Goal: Use online tool/utility

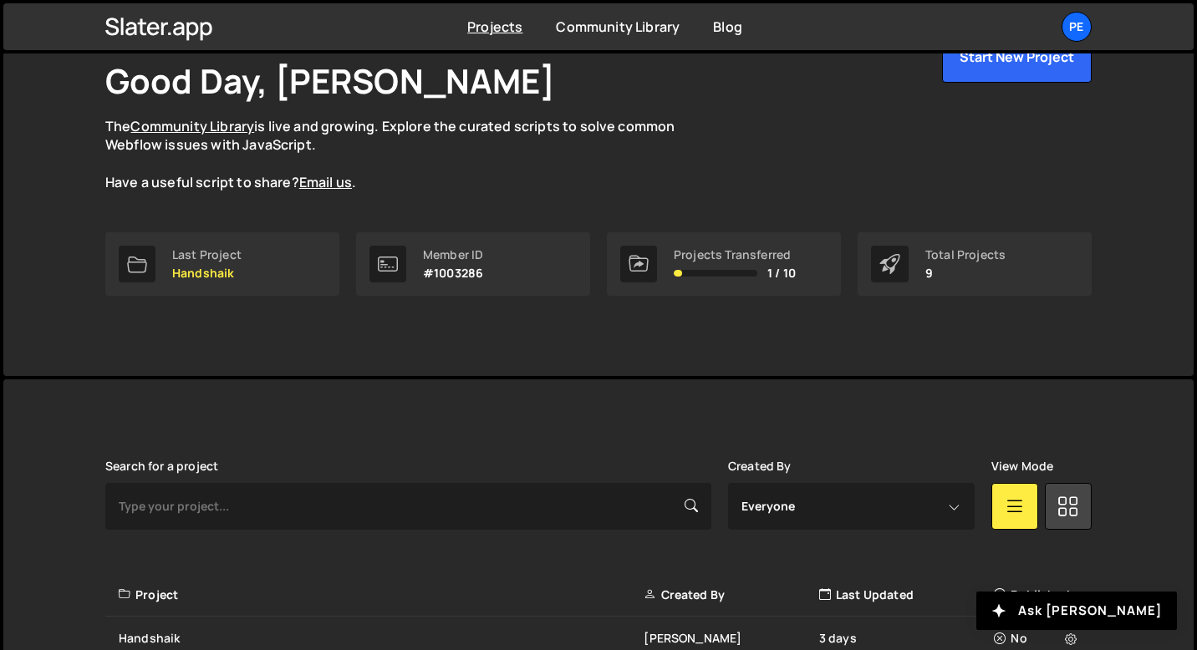
scroll to position [280, 0]
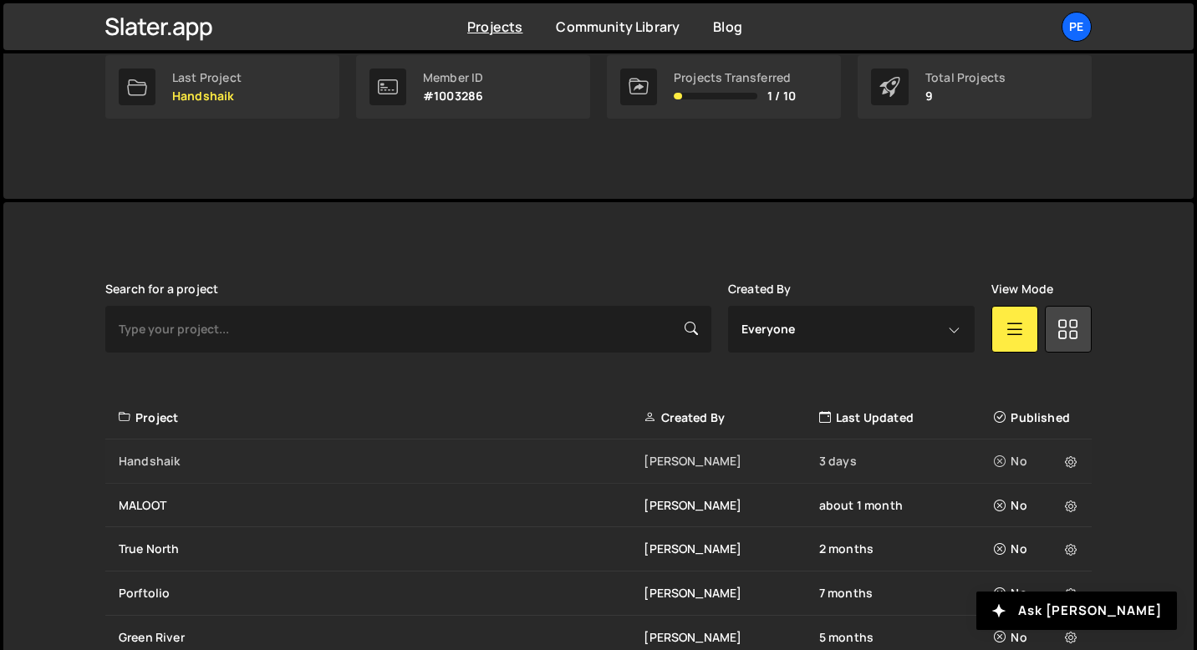
click at [248, 468] on div "Handshaik" at bounding box center [381, 461] width 525 height 17
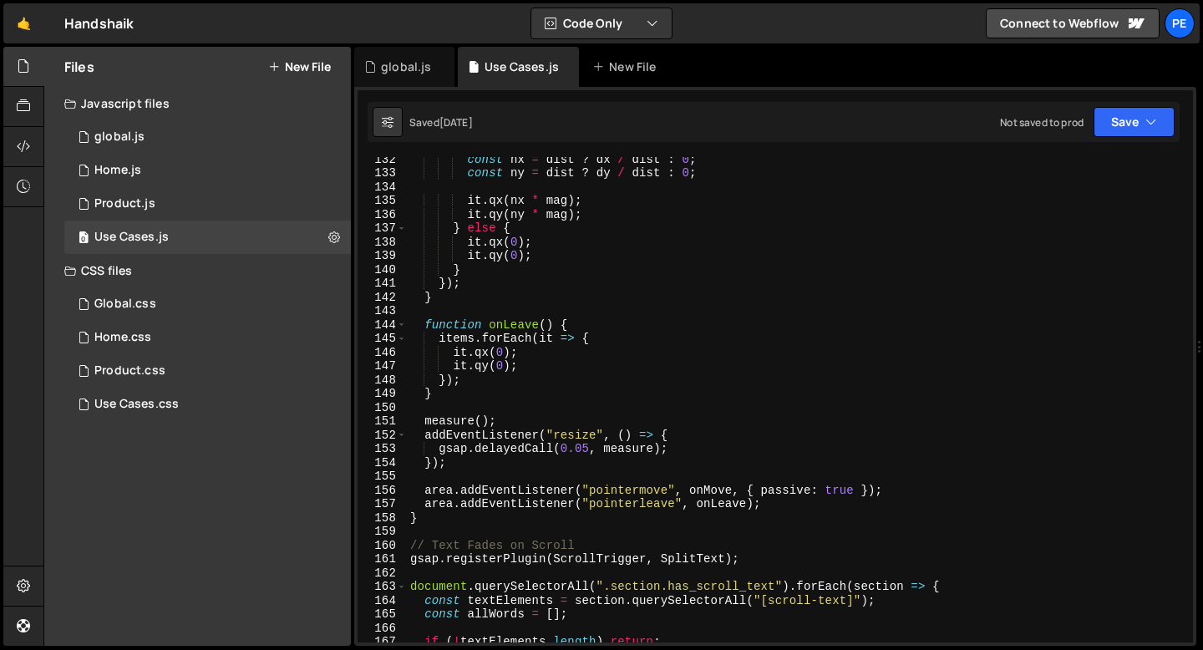
scroll to position [2495, 0]
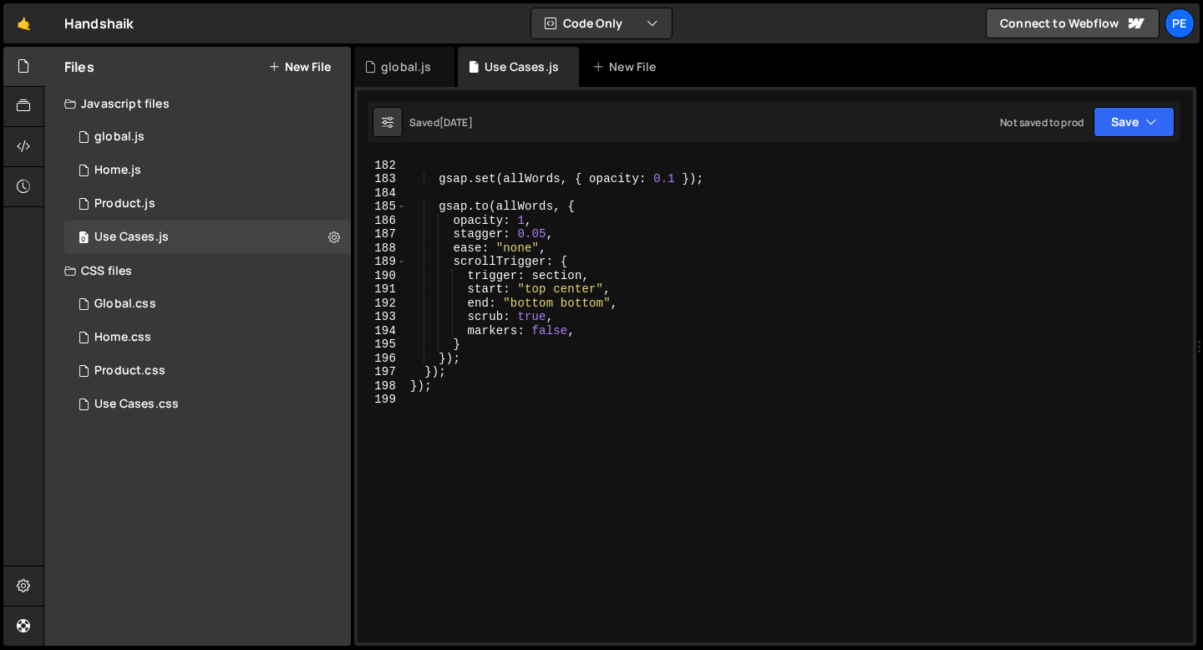
click at [467, 440] on div "}) ; gsap . set ( allWords , { opacity : 0.1 }) ; gsap . to ( allWords , { opac…" at bounding box center [797, 401] width 780 height 513
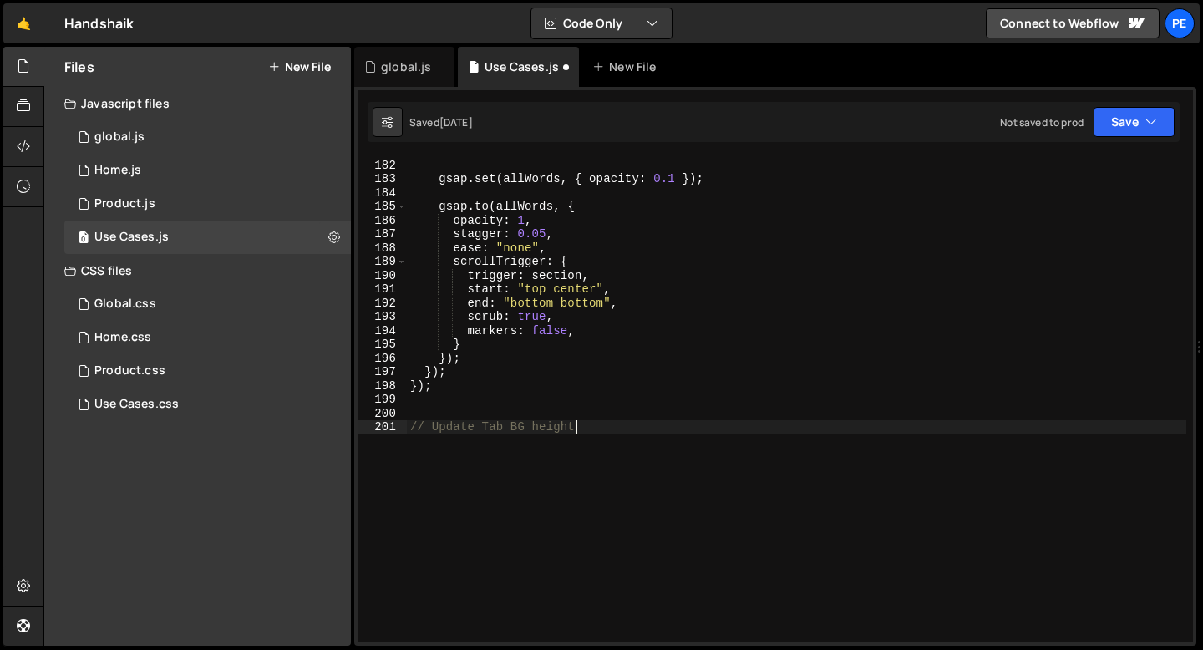
type textarea "// Update Tab BG height"
paste textarea "});"
type textarea "});"
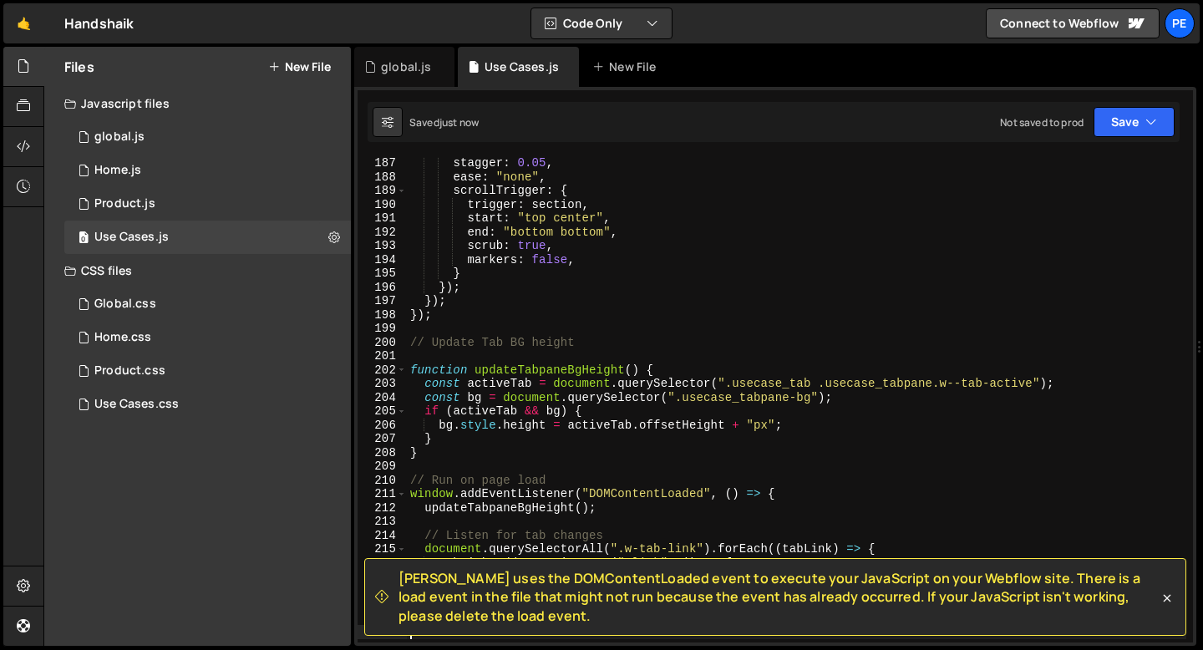
scroll to position [2660, 0]
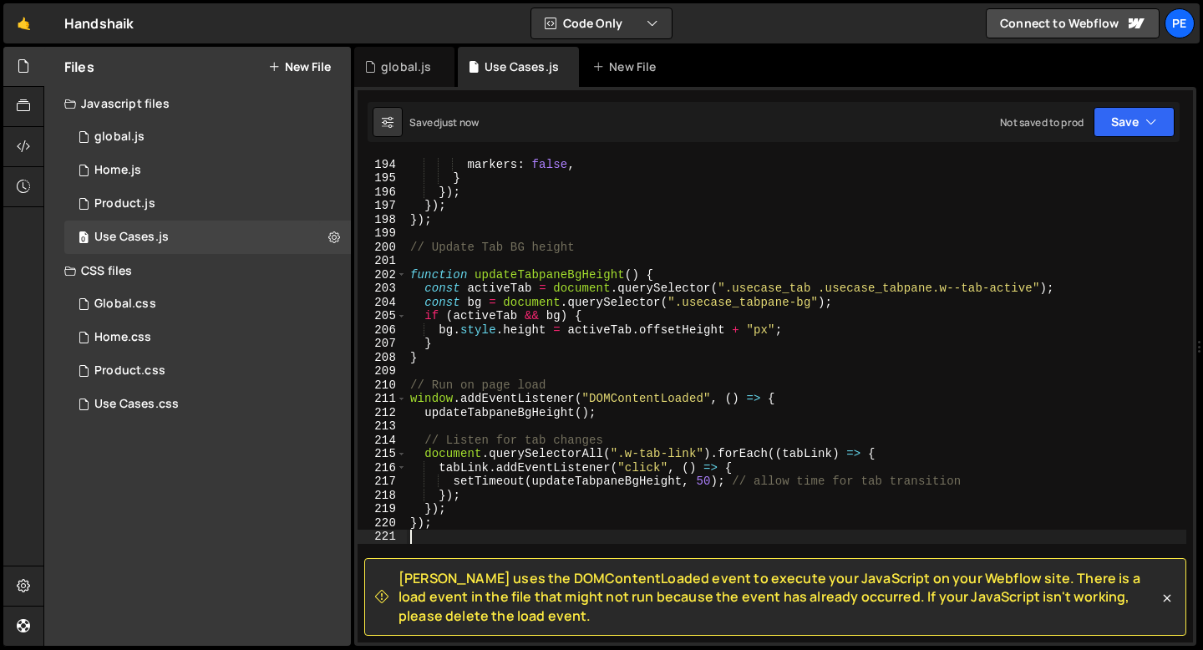
click at [608, 396] on div "scrub : true , markers : false , } }) ; }) ; }) ; // Update Tab BG height funct…" at bounding box center [797, 400] width 780 height 513
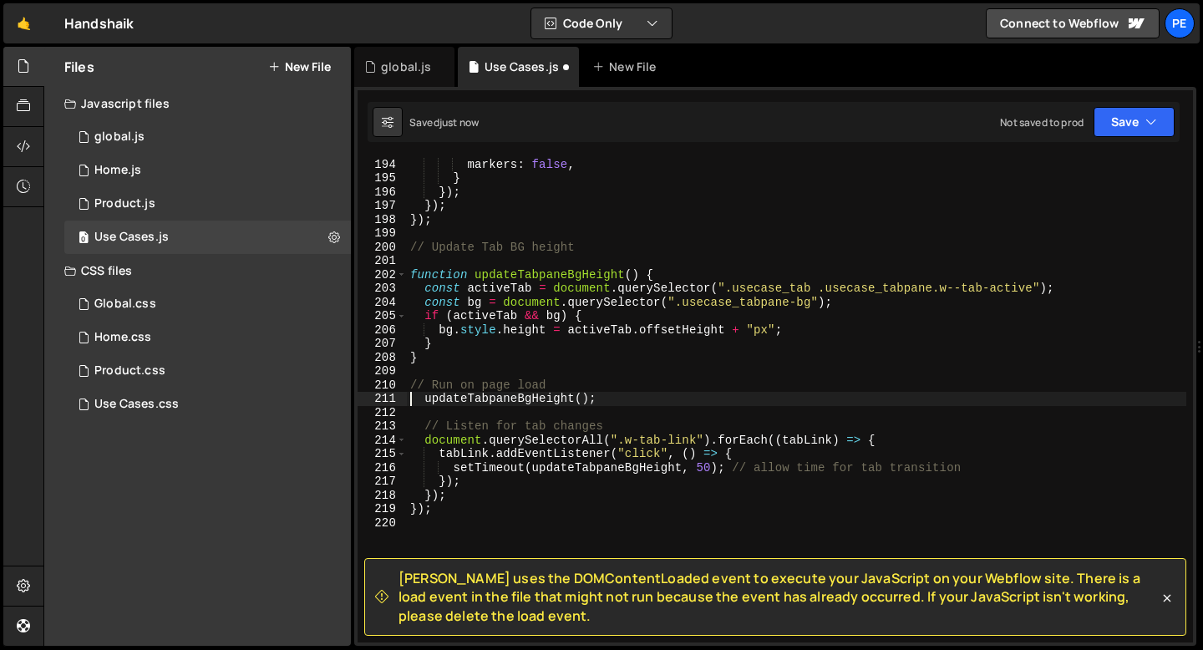
click at [437, 512] on div "scrub : true , markers : false , } }) ; }) ; }) ; // Update Tab BG height funct…" at bounding box center [797, 400] width 780 height 513
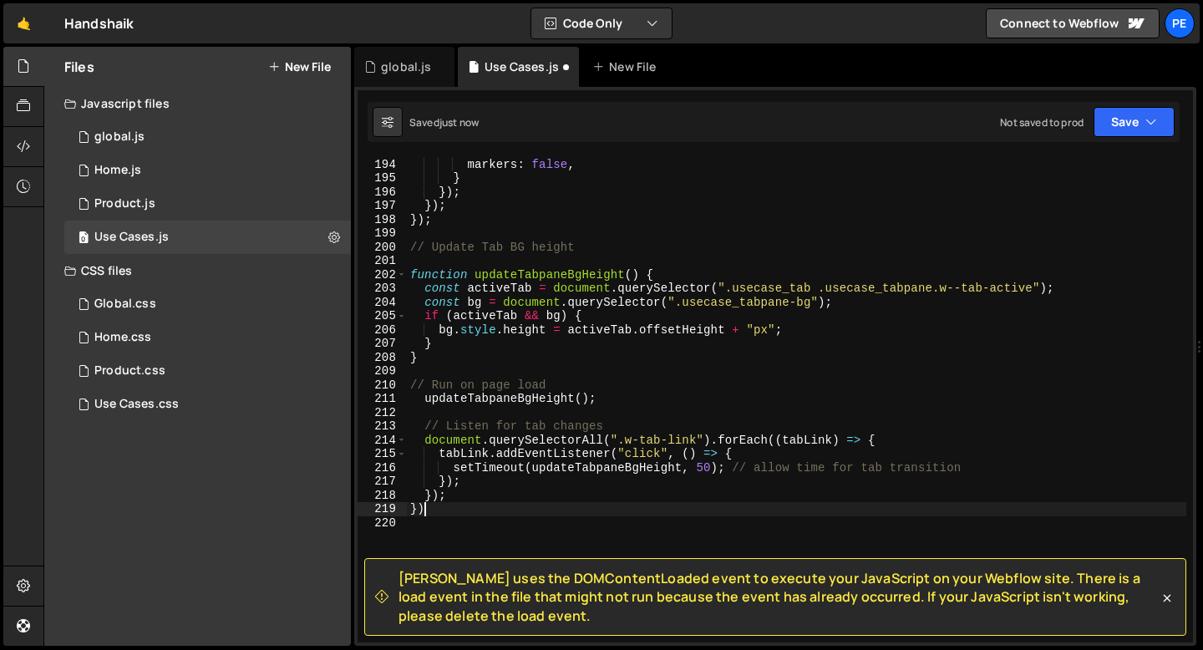
type textarea "}"
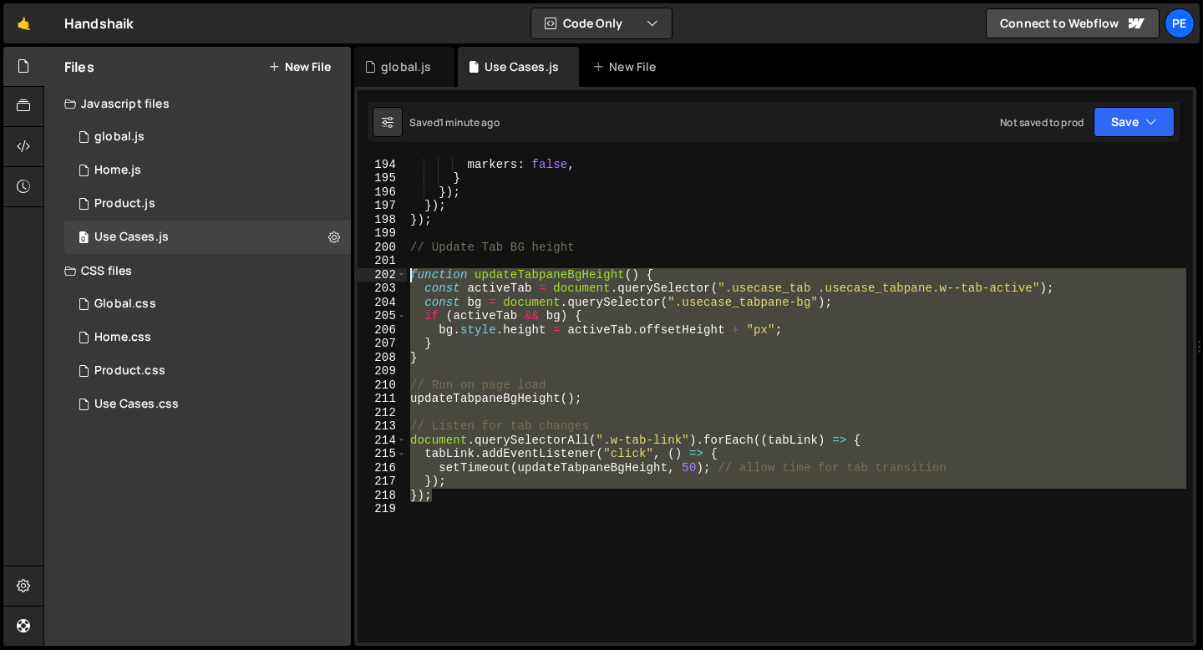
drag, startPoint x: 445, startPoint y: 501, endPoint x: 406, endPoint y: 275, distance: 229.0
click at [406, 275] on div "}); 193 194 195 196 197 198 199 200 201 202 203 204 205 206 207 208 209 210 211…" at bounding box center [776, 400] width 836 height 486
type textarea "function updateTabpaneBgHeight() { const activeTab = document.querySelector(".u…"
paste textarea
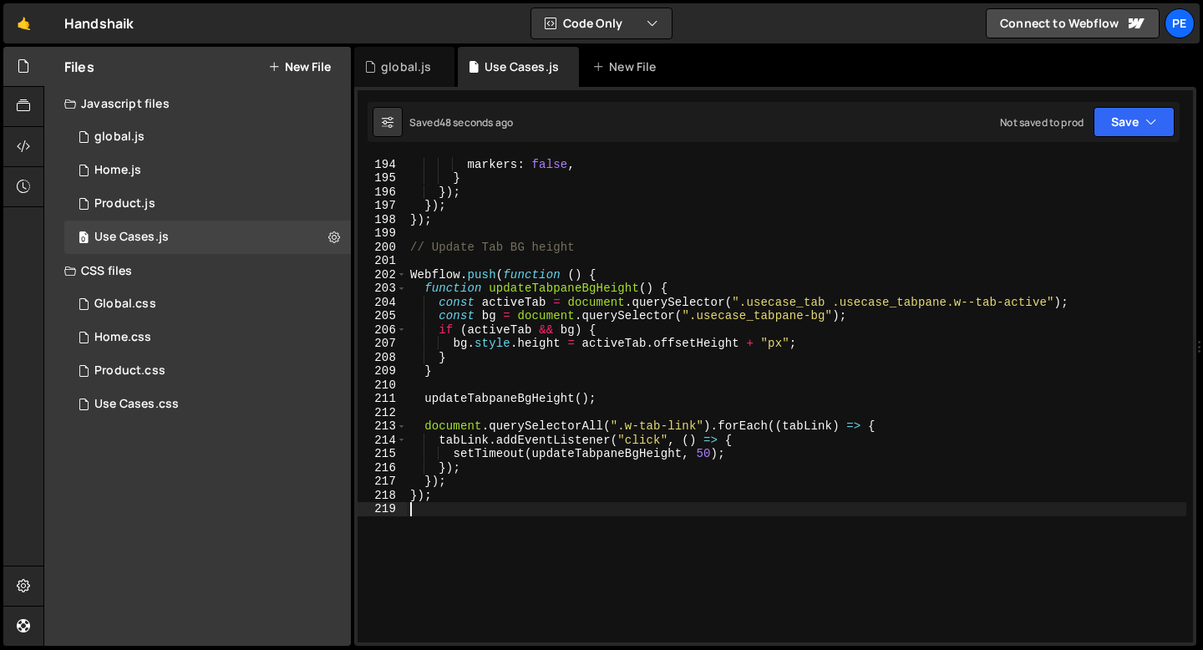
click at [625, 272] on div "scrub : true , markers : false , } }) ; }) ; }) ; // Update Tab BG height Webfl…" at bounding box center [797, 400] width 780 height 513
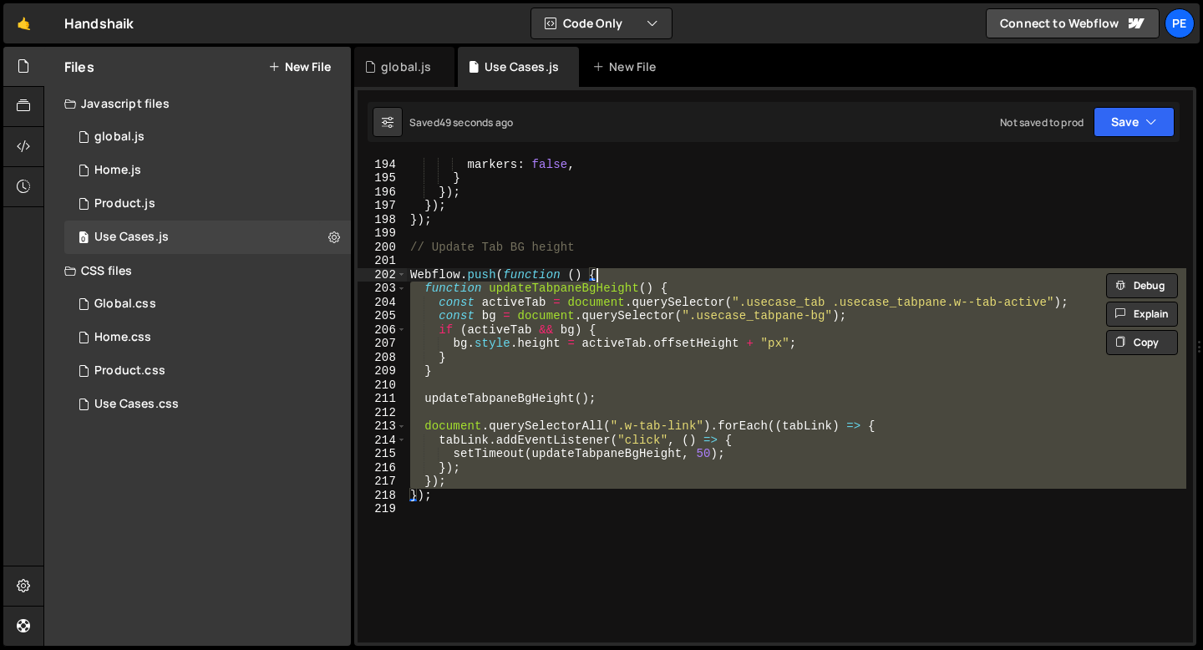
click at [617, 272] on div "scrub : true , markers : false , } }) ; }) ; }) ; // Update Tab BG height Webfl…" at bounding box center [797, 400] width 780 height 486
type textarea "Webflow.push(function () {"
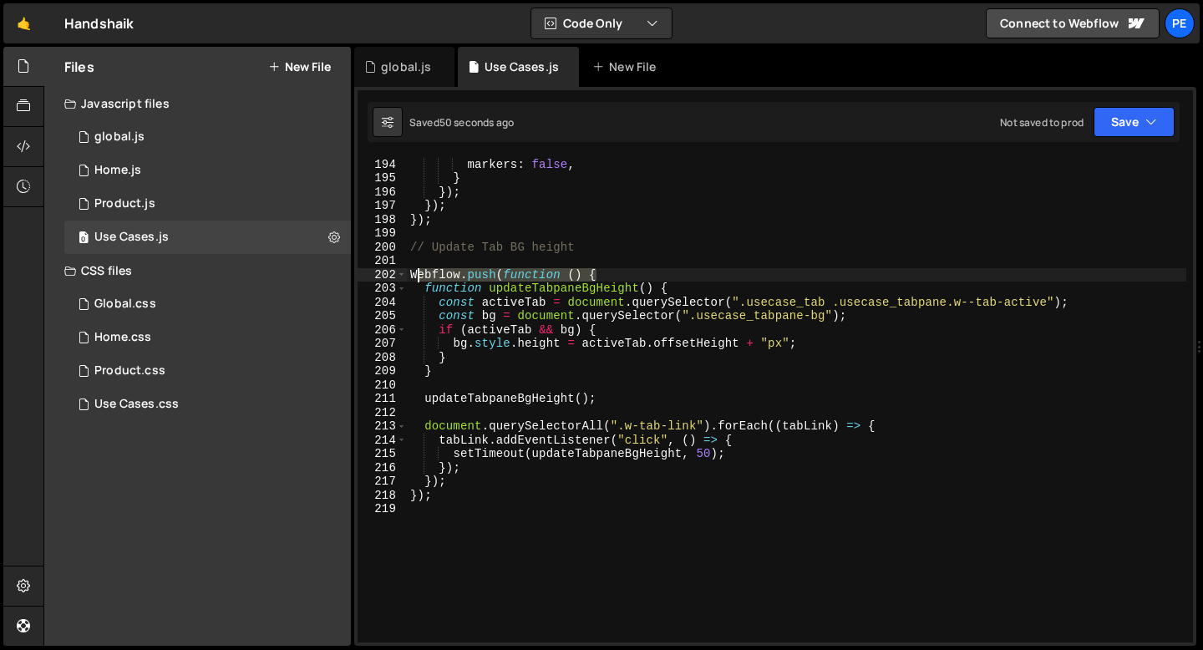
drag, startPoint x: 609, startPoint y: 273, endPoint x: 409, endPoint y: 272, distance: 200.6
click at [407, 272] on div "scrub : true , markers : false , } }) ; }) ; }) ; // Update Tab BG height Webfl…" at bounding box center [797, 400] width 780 height 513
click at [446, 264] on div "scrub : true , markers : false , } }) ; }) ; }) ; // Update Tab BG height Webfl…" at bounding box center [797, 400] width 780 height 513
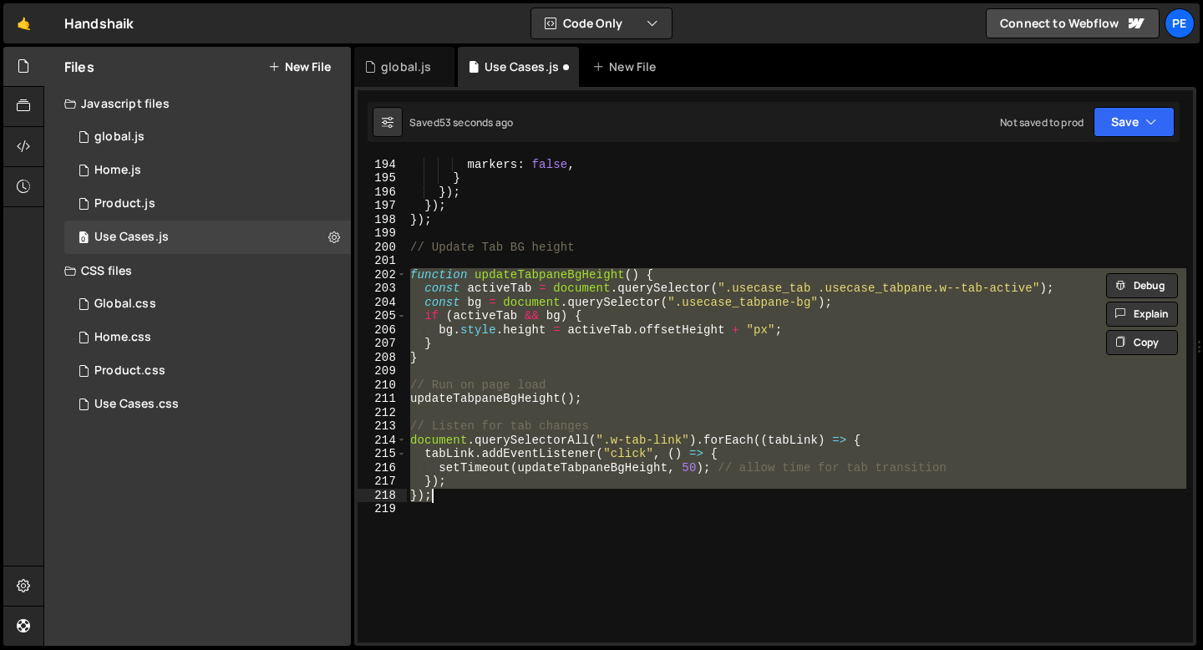
type textarea "});"
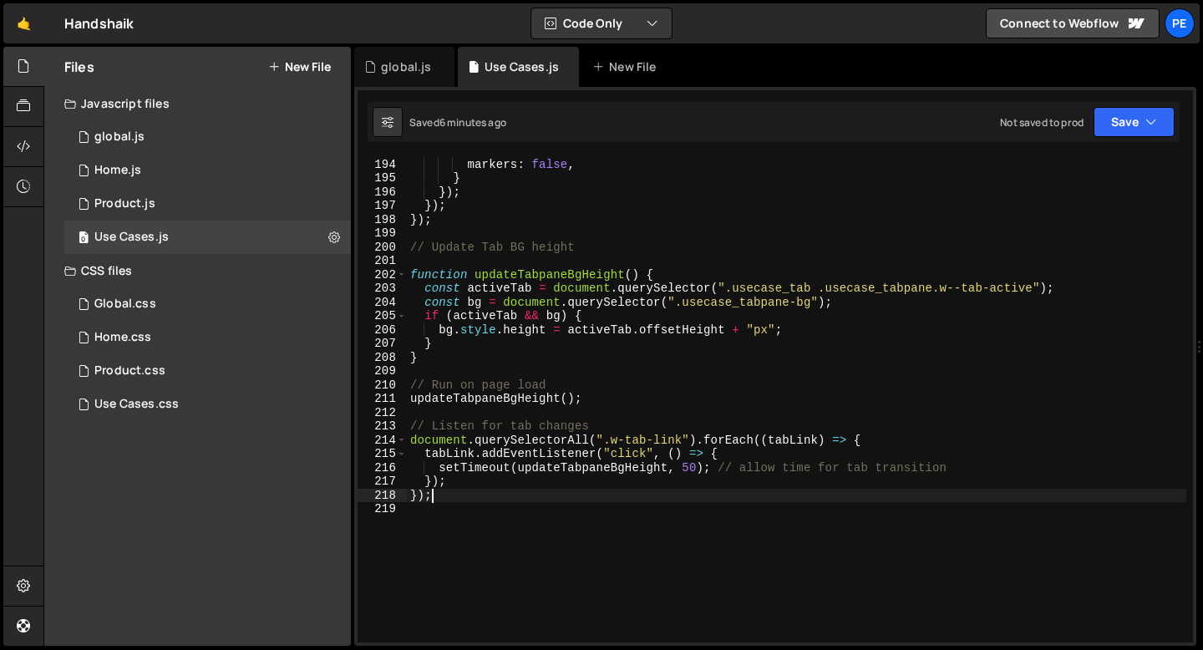
click at [420, 262] on div "scrub : true , markers : false , } }) ; }) ; }) ; // Update Tab BG height funct…" at bounding box center [797, 400] width 780 height 513
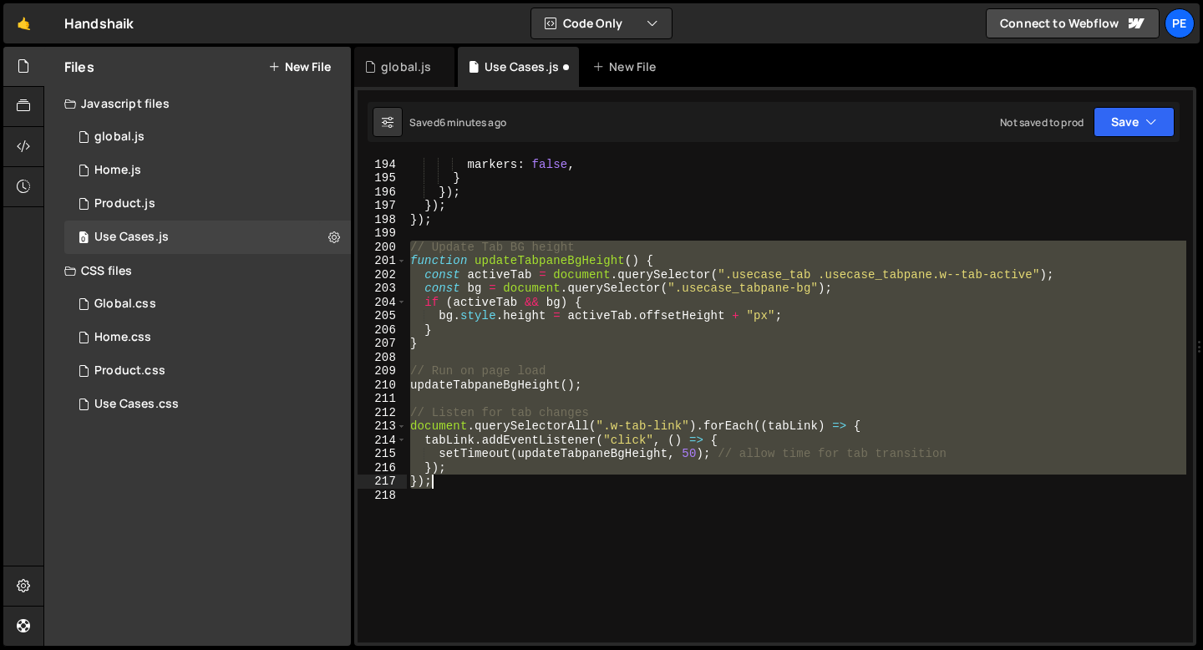
drag, startPoint x: 410, startPoint y: 247, endPoint x: 468, endPoint y: 480, distance: 239.6
click at [468, 480] on div "scrub : true , markers : false , } }) ; }) ; }) ; // Update Tab BG height funct…" at bounding box center [797, 400] width 780 height 513
click at [690, 456] on div "scrub : true , markers : false , } }) ; }) ; }) ; // Update Tab BG height funct…" at bounding box center [797, 400] width 780 height 486
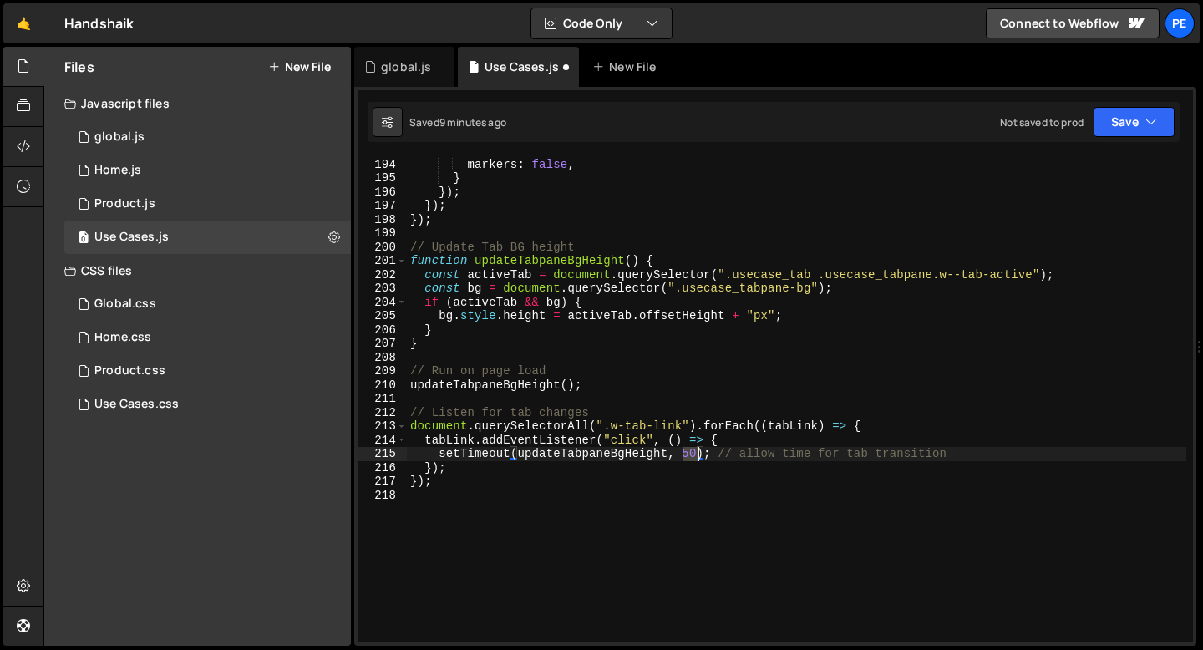
click at [690, 456] on div "scrub : true , markers : false , } }) ; }) ; }) ; // Update Tab BG height funct…" at bounding box center [797, 400] width 780 height 513
paste textarea "30"
type textarea "setTimeout(updateTabpaneBgHeight, 500); // allow time for tab transition"
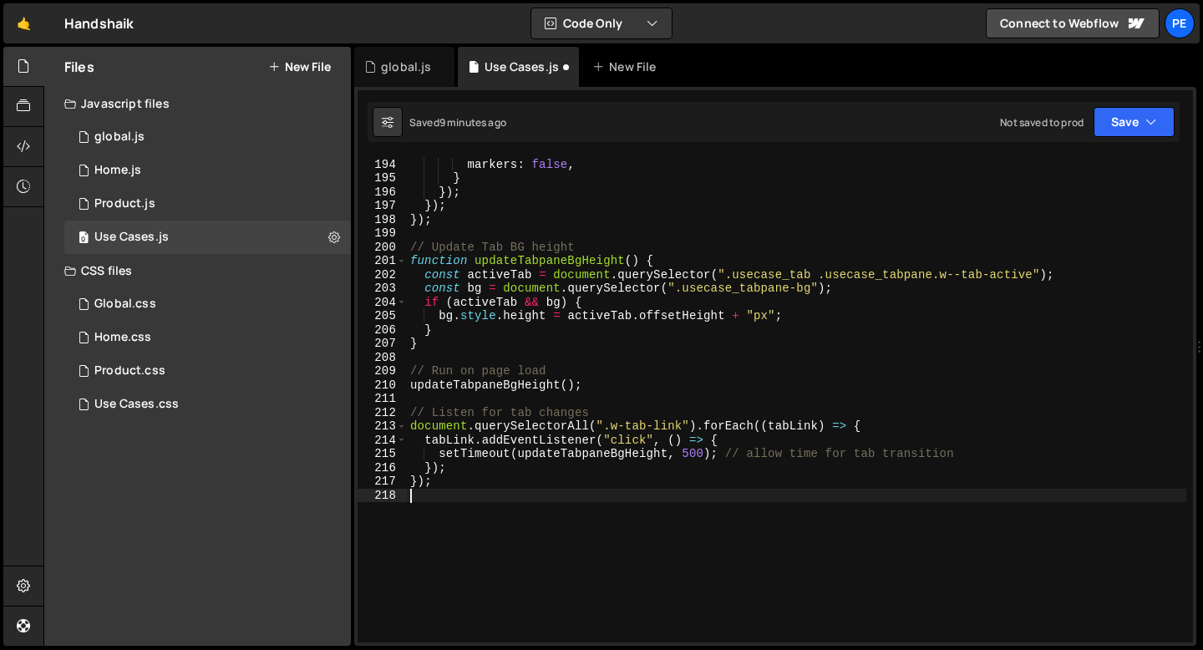
click at [540, 497] on div "scrub : true , markers : false , } }) ; }) ; }) ; // Update Tab BG height funct…" at bounding box center [797, 400] width 780 height 513
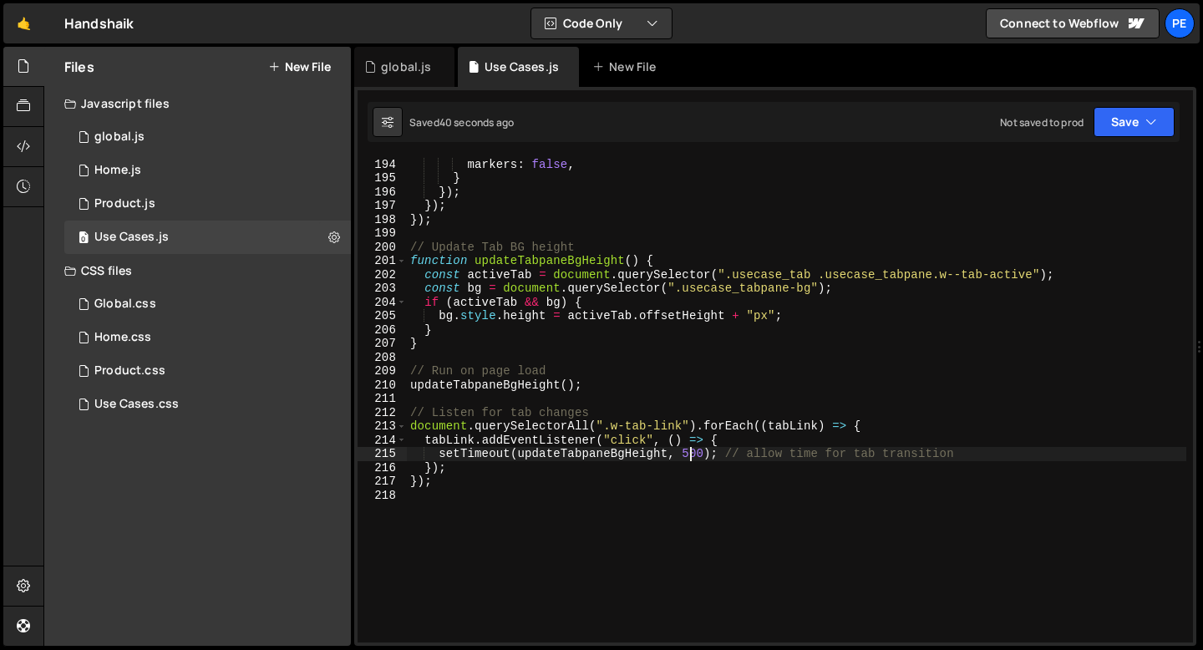
click at [692, 455] on div "scrub : true , markers : false , } }) ; }) ; }) ; // Update Tab BG height funct…" at bounding box center [797, 400] width 780 height 513
click at [608, 460] on div "scrub : true , markers : false , } }) ; }) ; }) ; // Update Tab BG height funct…" at bounding box center [797, 400] width 780 height 513
click at [506, 467] on div "scrub : true , markers : false , } }) ; }) ; }) ; // Update Tab BG height funct…" at bounding box center [797, 400] width 780 height 513
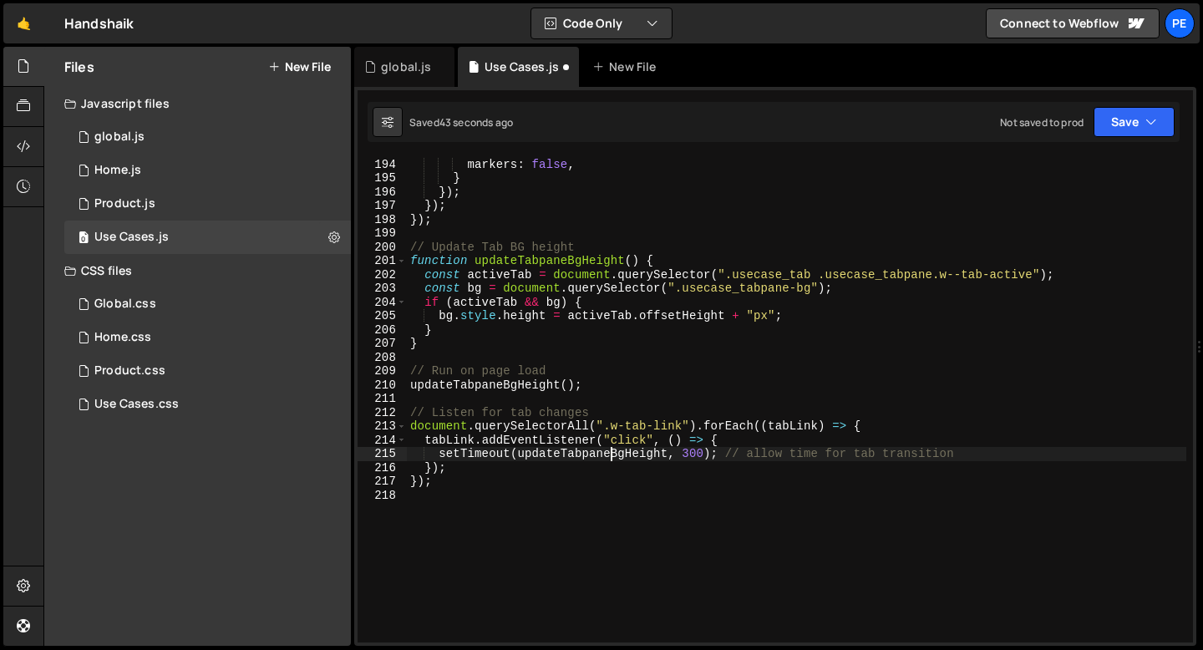
scroll to position [0, 2]
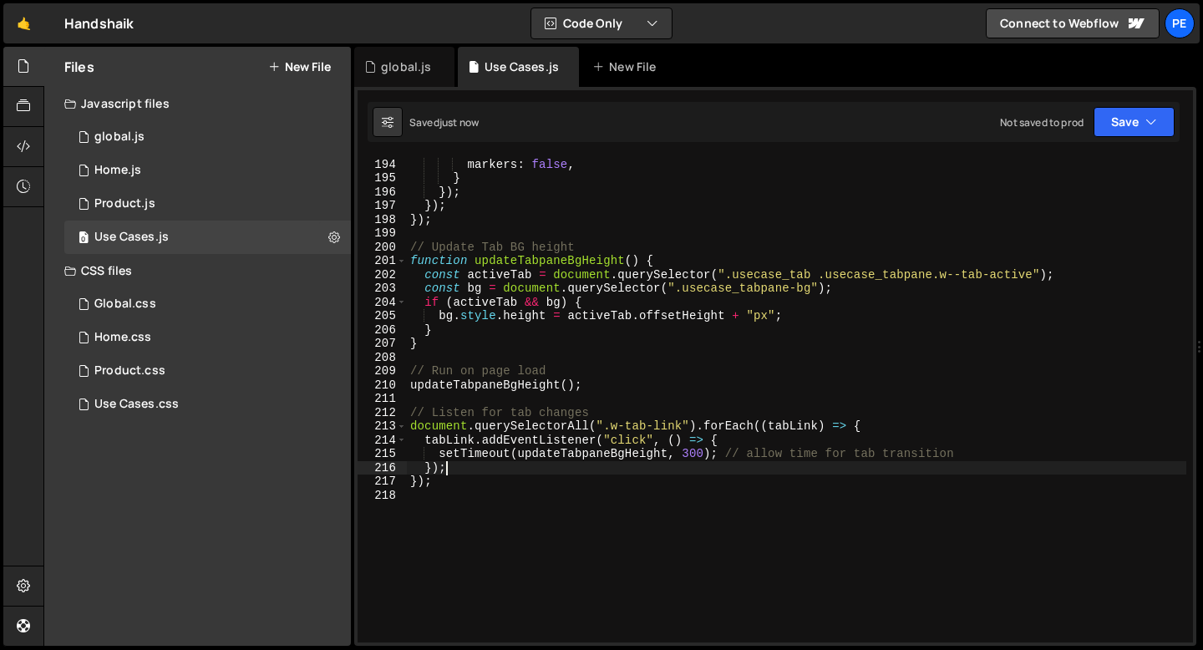
type textarea "});"
